Goal: Transaction & Acquisition: Purchase product/service

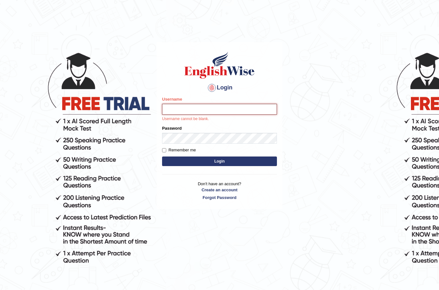
type input "Hiren2307"
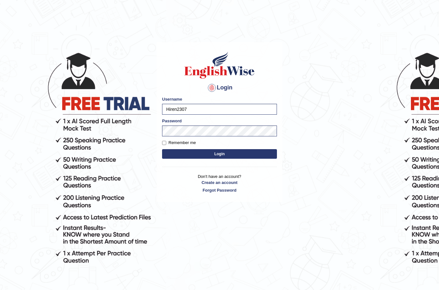
click at [165, 142] on input "Remember me" at bounding box center [164, 143] width 4 height 4
checkbox input "true"
click at [258, 155] on button "Login" at bounding box center [219, 154] width 115 height 10
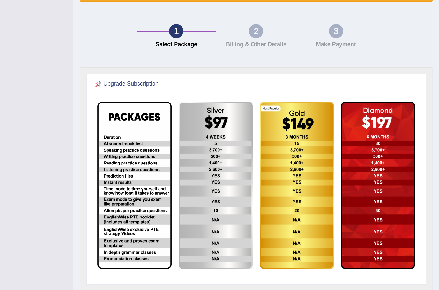
scroll to position [99, 0]
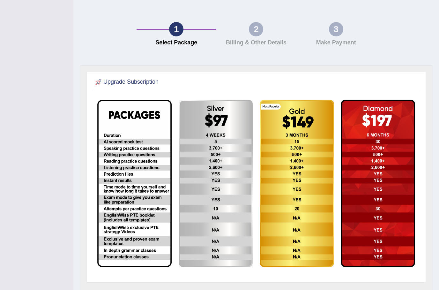
click at [305, 195] on img at bounding box center [297, 184] width 74 height 168
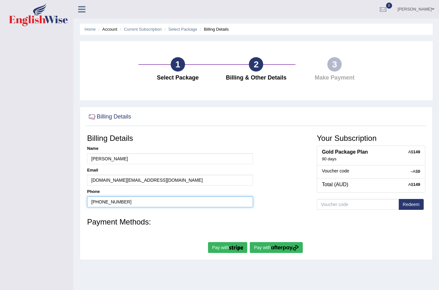
click at [133, 203] on input "+61405401443" at bounding box center [170, 201] width 166 height 11
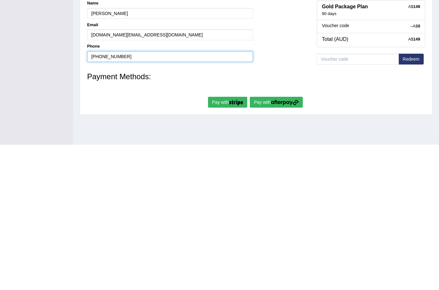
type input "+61460884967"
click at [232, 245] on img "submit" at bounding box center [236, 248] width 14 height 6
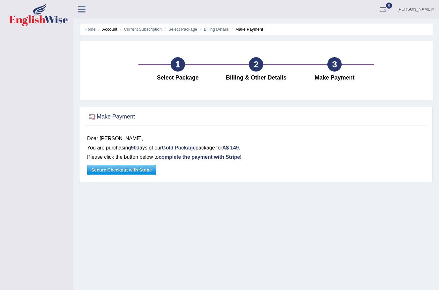
click at [111, 172] on span "Secure Checkout with Stripe" at bounding box center [121, 170] width 68 height 10
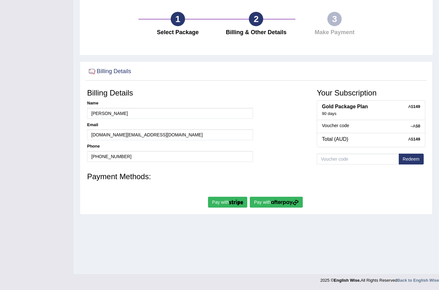
click at [265, 197] on button "Pay with" at bounding box center [276, 202] width 53 height 11
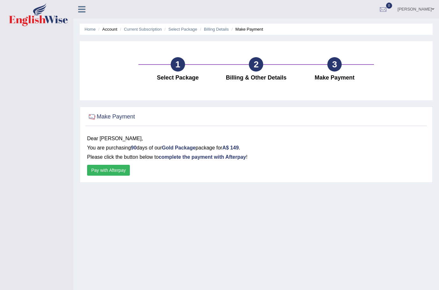
click at [112, 166] on button "Pay with Afterpay" at bounding box center [108, 170] width 43 height 11
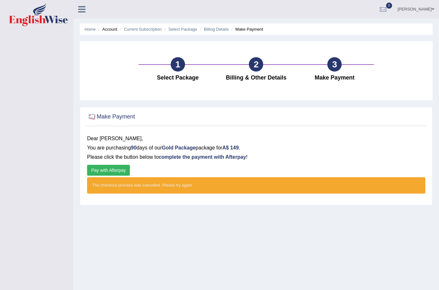
click at [124, 167] on button "Pay with Afterpay" at bounding box center [108, 170] width 43 height 11
click at [339, 226] on div "Home Account Current Subscription Select Package Billing Details Make Payment 1…" at bounding box center [256, 159] width 366 height 319
click at [426, 171] on div "Dear [PERSON_NAME], You are purchasing 90 days of our Gold Package package for …" at bounding box center [257, 166] width 342 height 71
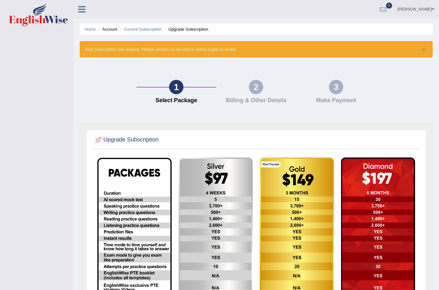
click at [429, 9] on link "[PERSON_NAME]" at bounding box center [416, 8] width 46 height 17
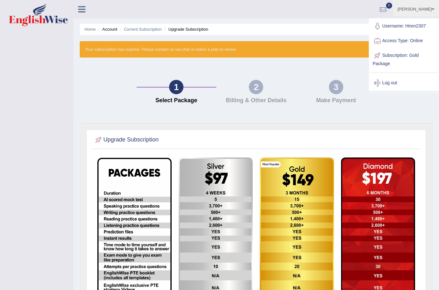
click at [405, 85] on link "Log out" at bounding box center [404, 83] width 69 height 15
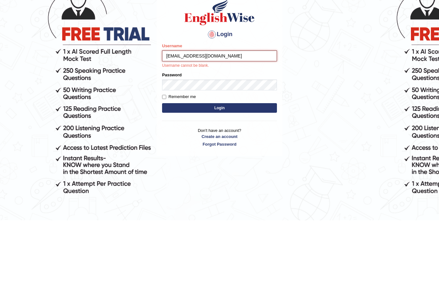
type input "[EMAIL_ADDRESS][DOMAIN_NAME]"
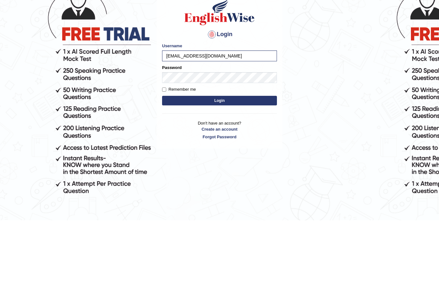
click at [165, 157] on input "Remember me" at bounding box center [164, 159] width 4 height 4
checkbox input "true"
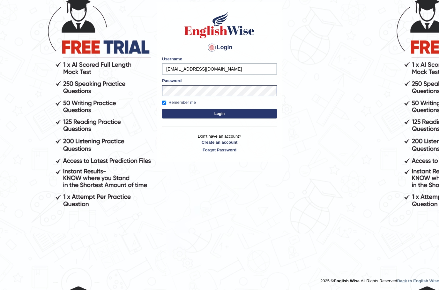
click at [238, 116] on button "Login" at bounding box center [219, 114] width 115 height 10
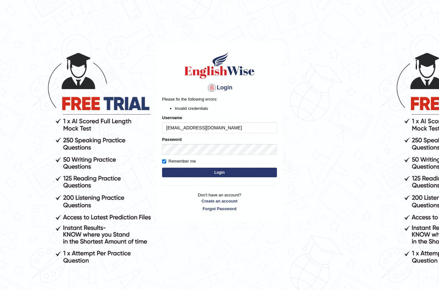
click at [242, 172] on button "Login" at bounding box center [219, 173] width 115 height 10
